Goal: Transaction & Acquisition: Purchase product/service

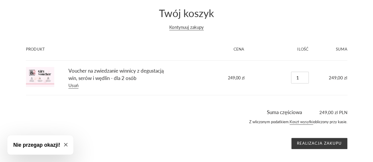
scroll to position [41, 0]
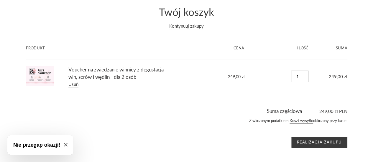
click at [214, 123] on div "Z wliczonym podatkiem. Koszt wysyłki obliczony przy kasie." at bounding box center [186, 122] width 321 height 15
click at [327, 141] on input "Realizacja zakupu" at bounding box center [319, 142] width 56 height 11
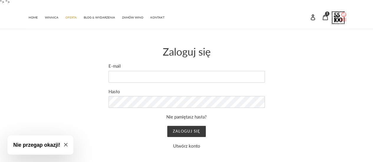
scroll to position [3, 0]
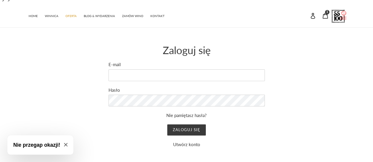
click at [66, 145] on icon "Close modal" at bounding box center [66, 145] width 4 height 4
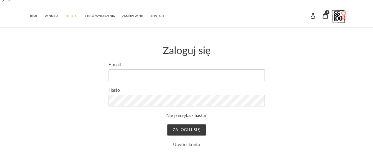
click at [181, 145] on link "Utwórz konto" at bounding box center [186, 144] width 27 height 5
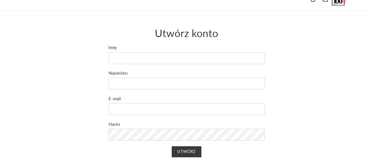
scroll to position [11, 0]
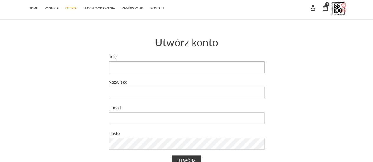
click at [123, 71] on input "Imię" at bounding box center [186, 68] width 156 height 12
click at [125, 88] on input "Nazwisko" at bounding box center [186, 93] width 156 height 12
click at [118, 65] on input "Imię" at bounding box center [186, 68] width 156 height 12
type input "Kacper"
click at [123, 91] on input "Nazwisko" at bounding box center [186, 93] width 156 height 12
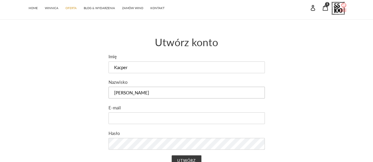
type input "Pawlak"
click at [126, 122] on input "E-mail" at bounding box center [186, 119] width 156 height 12
type input "k"
type input "kacpaw@gmail.com"
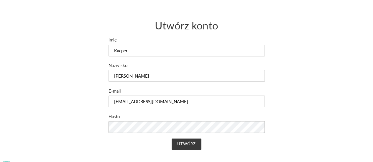
scroll to position [40, 0]
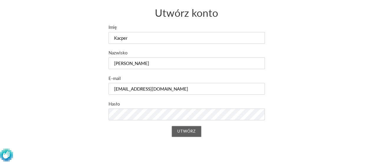
click at [184, 132] on input "Utwórz" at bounding box center [186, 131] width 30 height 11
